Goal: Check status: Check status

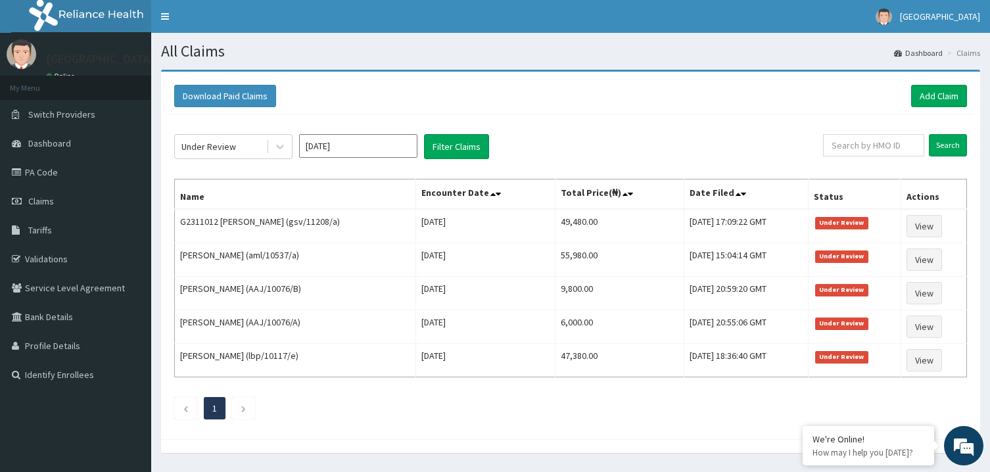
click at [260, 143] on div "Under Review" at bounding box center [220, 146] width 91 height 21
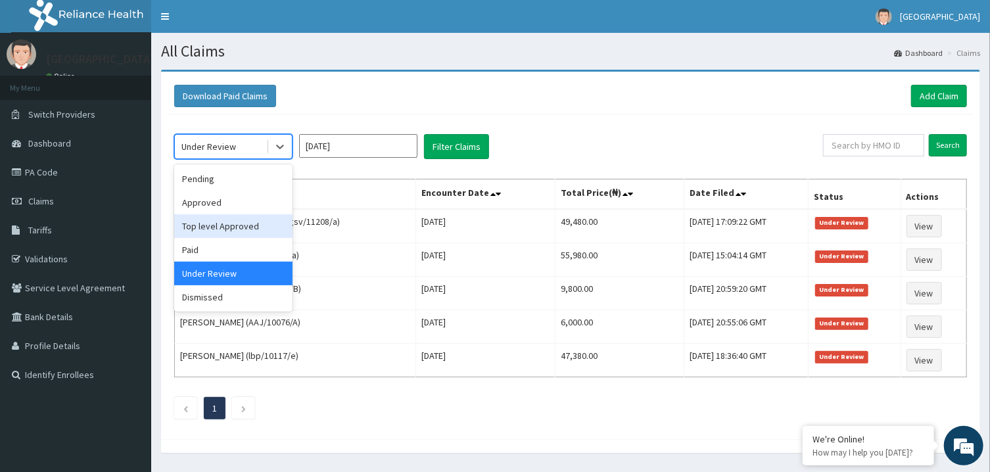
click at [246, 232] on div "Top level Approved" at bounding box center [233, 226] width 118 height 24
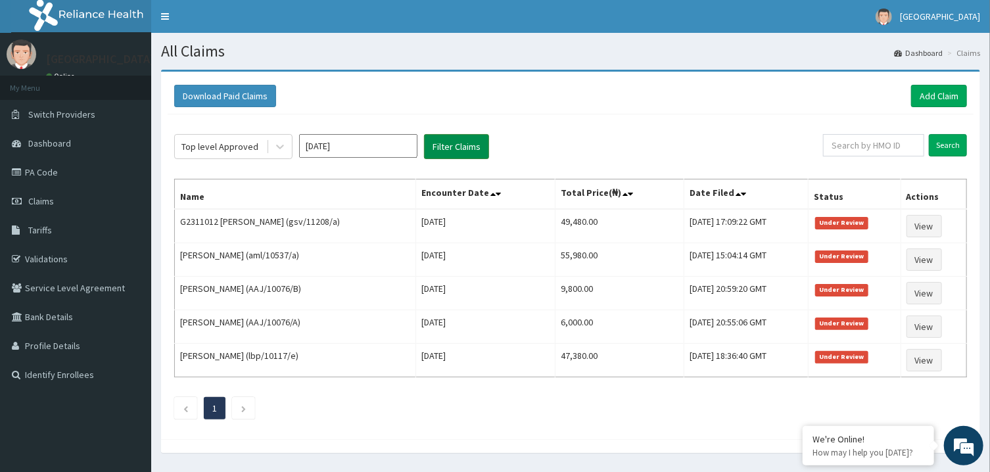
click at [459, 154] on button "Filter Claims" at bounding box center [456, 146] width 65 height 25
click at [459, 148] on button "Filter Claims" at bounding box center [456, 146] width 65 height 25
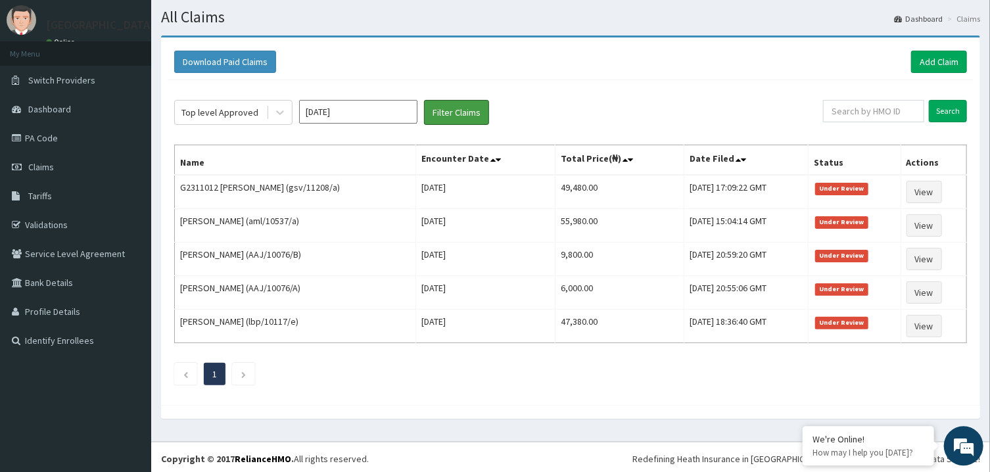
scroll to position [39, 0]
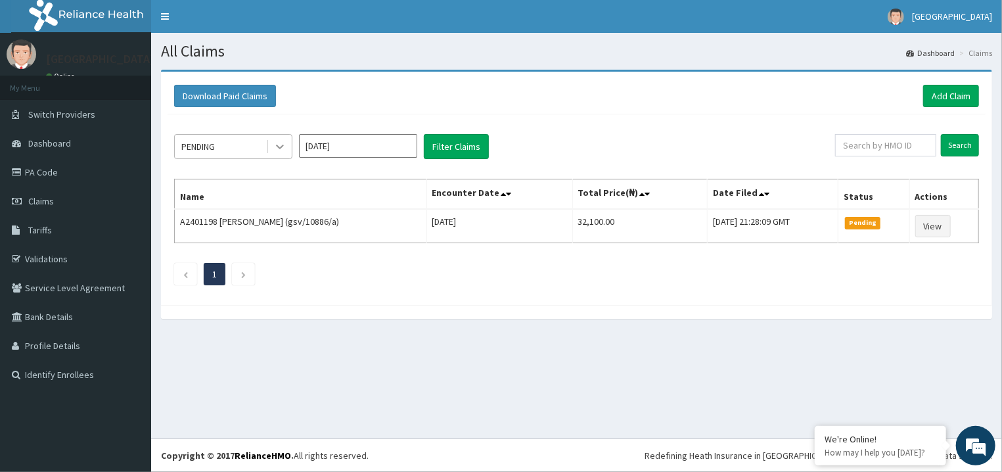
click at [273, 144] on div at bounding box center [280, 147] width 24 height 24
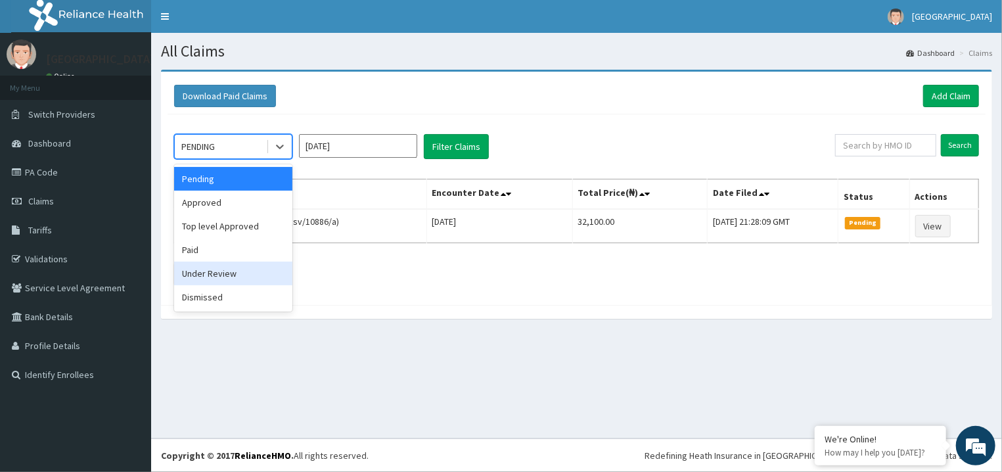
click at [250, 275] on div "Under Review" at bounding box center [233, 274] width 118 height 24
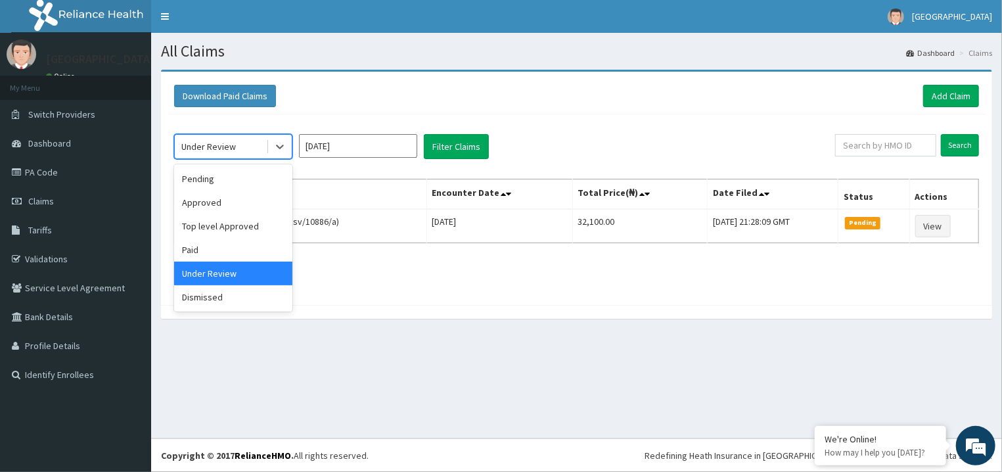
click at [260, 145] on div "Under Review" at bounding box center [220, 146] width 91 height 21
click at [250, 220] on div "Top level Approved" at bounding box center [233, 226] width 118 height 24
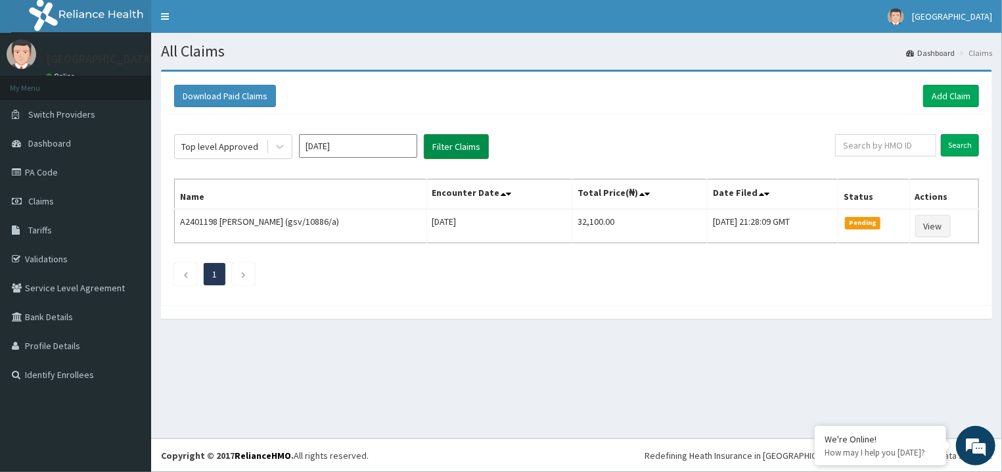
click at [453, 137] on button "Filter Claims" at bounding box center [456, 146] width 65 height 25
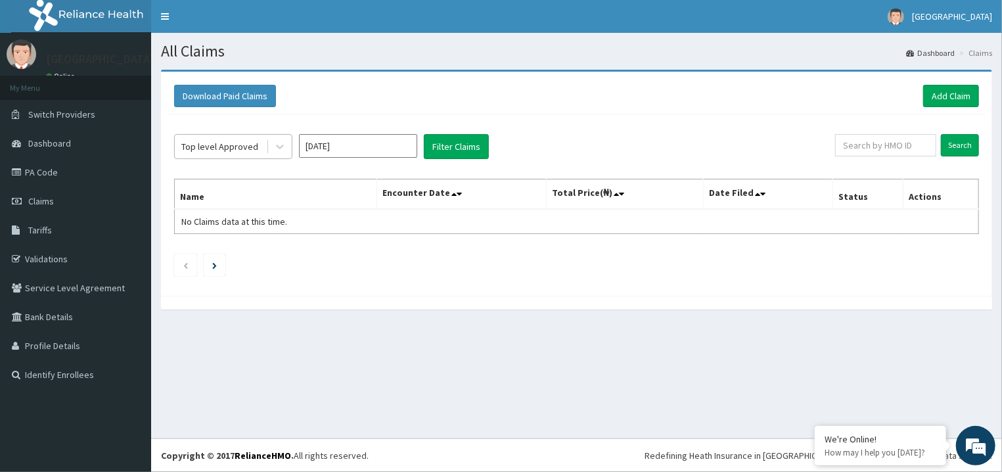
click at [263, 152] on div "Top level Approved" at bounding box center [220, 146] width 91 height 21
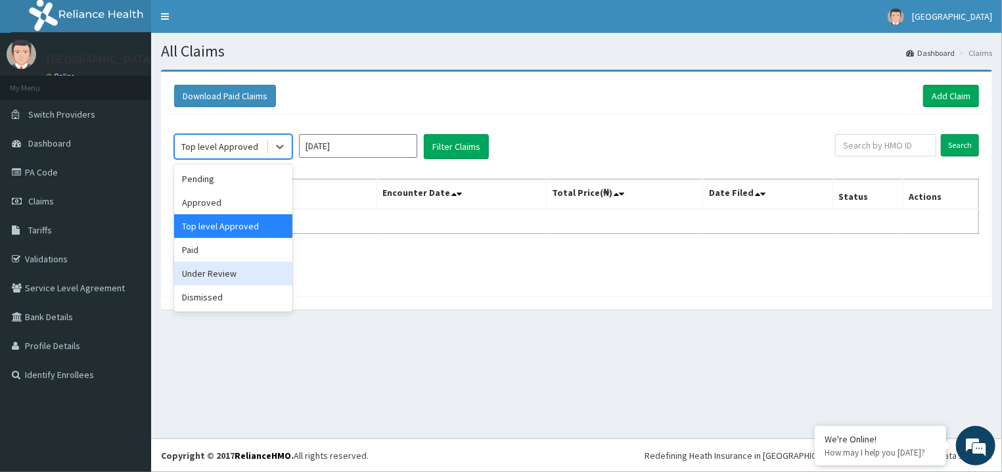
click at [239, 269] on div "Under Review" at bounding box center [233, 274] width 118 height 24
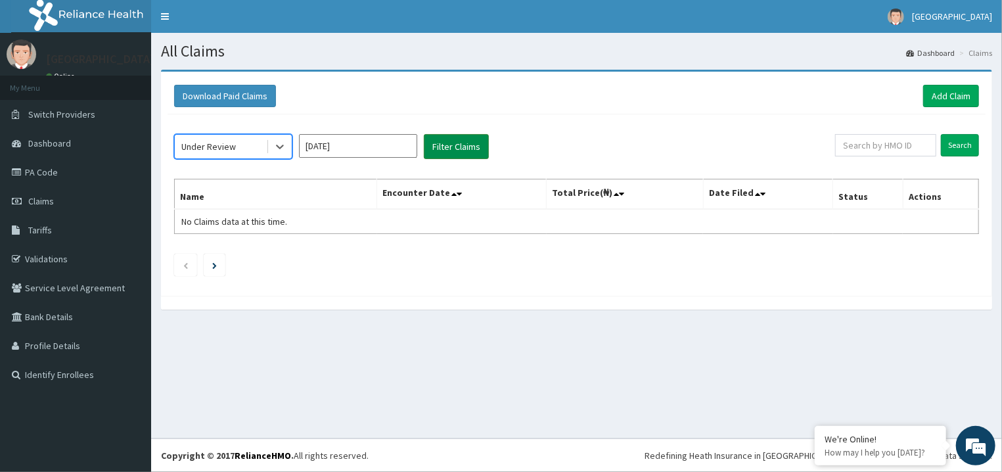
click at [454, 154] on button "Filter Claims" at bounding box center [456, 146] width 65 height 25
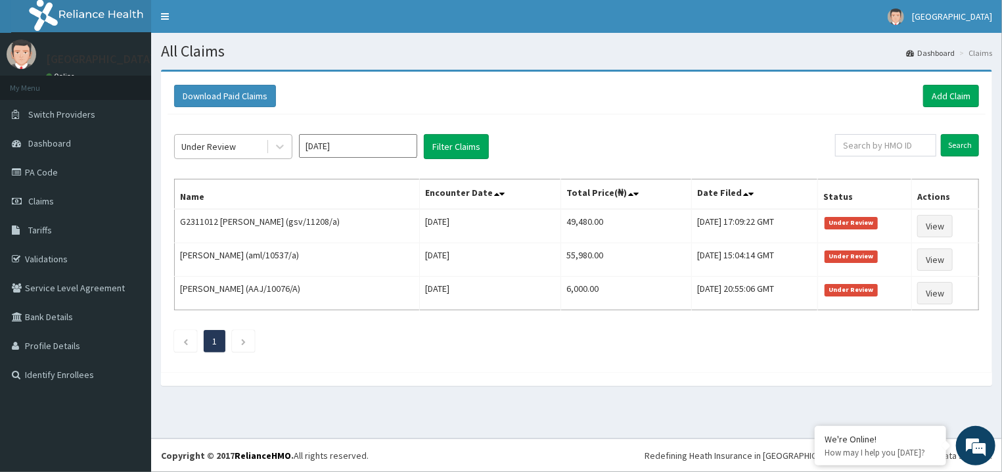
click at [260, 147] on div "Under Review" at bounding box center [220, 146] width 91 height 21
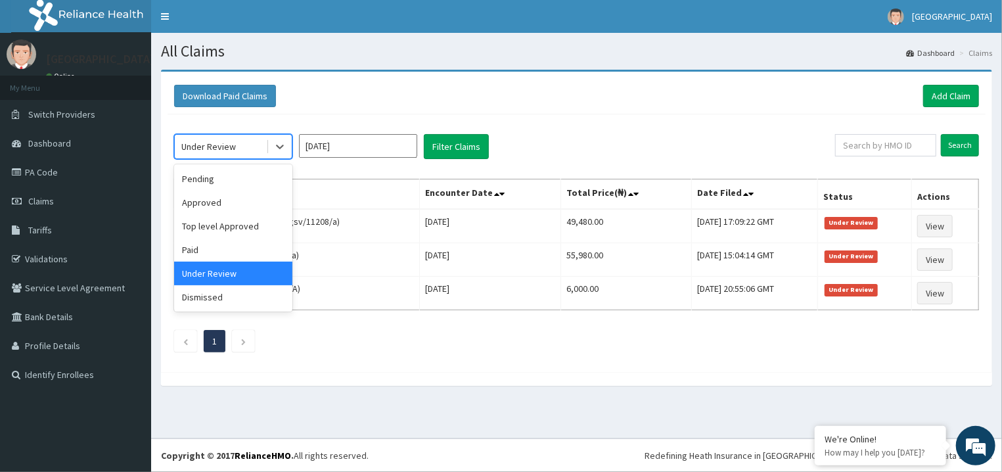
click at [260, 147] on div "Under Review" at bounding box center [220, 146] width 91 height 21
click at [246, 146] on div "Under Review" at bounding box center [220, 146] width 91 height 21
click at [256, 202] on div "Approved" at bounding box center [233, 203] width 118 height 24
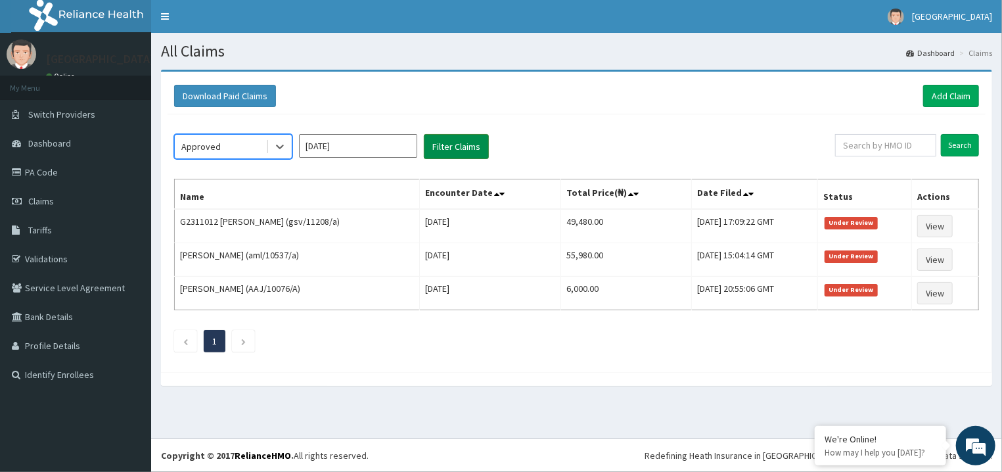
click at [469, 147] on button "Filter Claims" at bounding box center [456, 146] width 65 height 25
